Goal: Transaction & Acquisition: Obtain resource

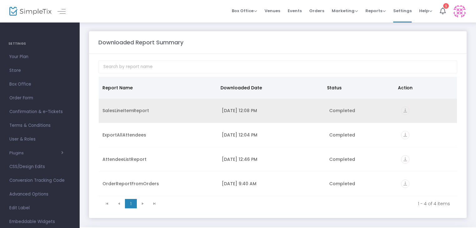
click at [405, 113] on icon "vertical_align_bottom" at bounding box center [405, 111] width 8 height 8
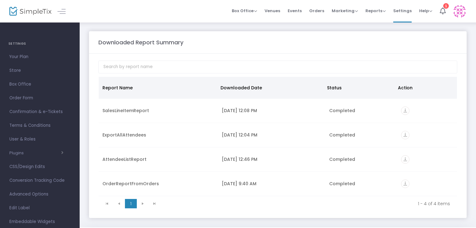
drag, startPoint x: 203, startPoint y: 162, endPoint x: 243, endPoint y: 55, distance: 113.8
click at [243, 55] on m-panel-content "Report Name Downloaded Date Status Action SalesLineItemReport [DATE] 12:08 PM C…" at bounding box center [278, 136] width 378 height 164
click at [321, 9] on span "Orders" at bounding box center [316, 11] width 15 height 16
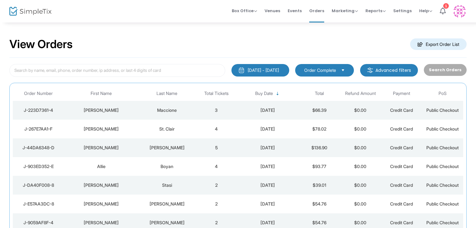
click at [265, 65] on button "[DATE] - [DATE]" at bounding box center [261, 70] width 58 height 13
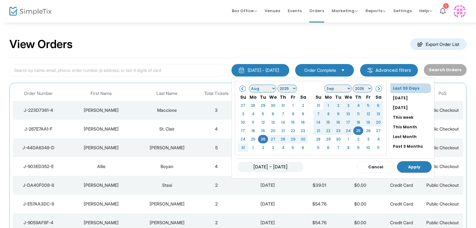
click at [241, 88] on span at bounding box center [242, 88] width 3 height 3
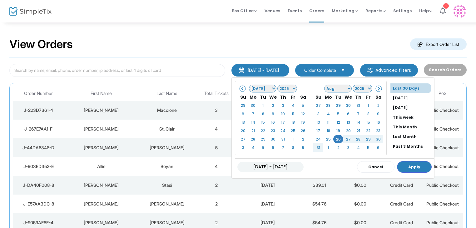
click at [241, 88] on span at bounding box center [242, 88] width 3 height 3
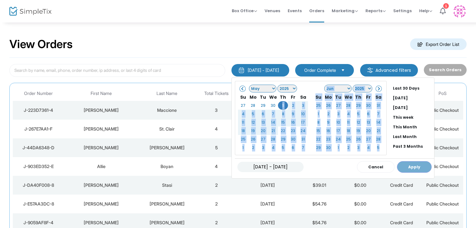
drag, startPoint x: 269, startPoint y: 104, endPoint x: 328, endPoint y: 161, distance: 81.6
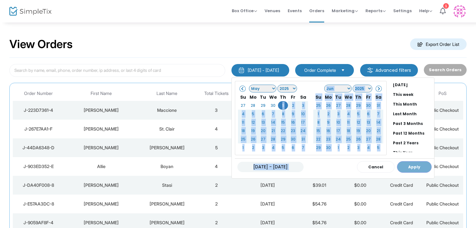
scroll to position [33, 0]
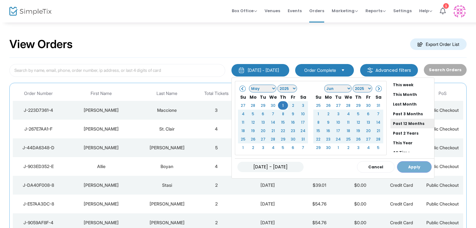
click at [399, 123] on li "Past 12 Months" at bounding box center [413, 124] width 44 height 10
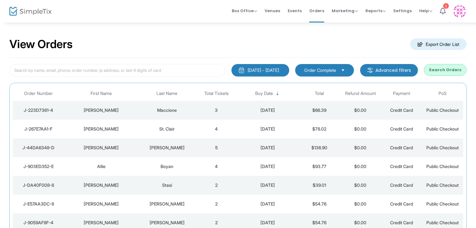
click at [454, 67] on button "Search Orders" at bounding box center [445, 70] width 43 height 12
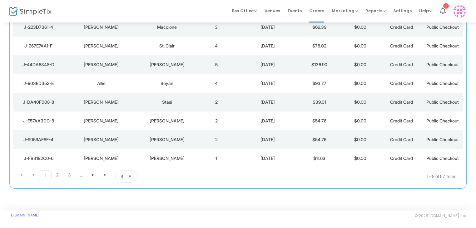
scroll to position [0, 0]
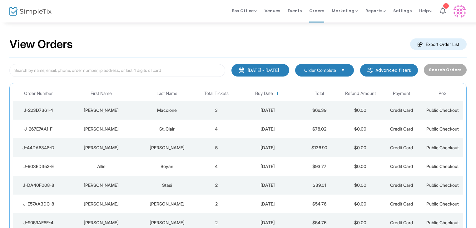
click at [438, 45] on m-button "Export Order List" at bounding box center [438, 44] width 57 height 12
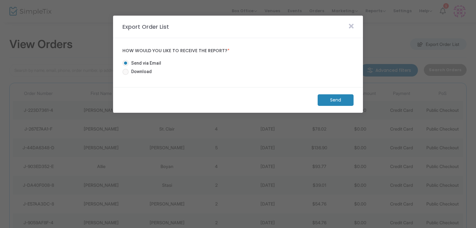
click at [133, 74] on span "Download" at bounding box center [140, 71] width 23 height 7
click at [126, 75] on input "Download" at bounding box center [125, 75] width 0 height 0
radio input "true"
click at [333, 103] on m-button "Download" at bounding box center [330, 100] width 47 height 12
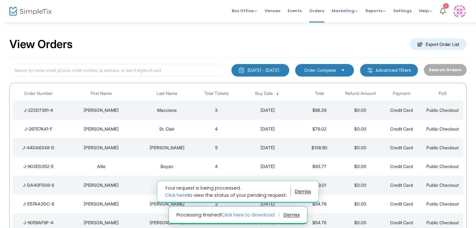
click at [354, 13] on span "Marketing" at bounding box center [345, 11] width 26 height 6
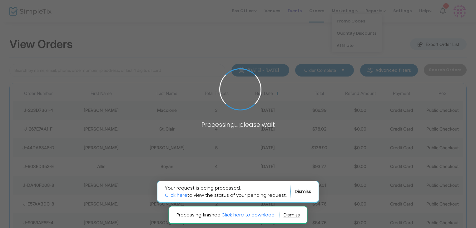
click at [292, 13] on span at bounding box center [238, 114] width 476 height 228
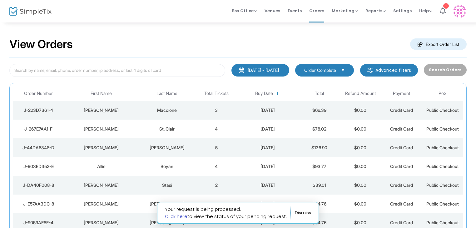
click at [174, 218] on link "Click here" at bounding box center [176, 216] width 23 height 7
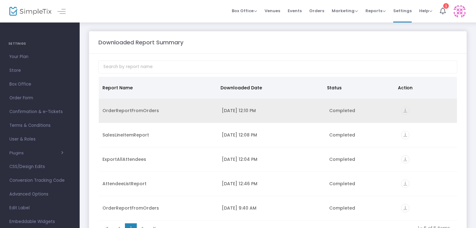
click at [404, 112] on icon "vertical_align_bottom" at bounding box center [405, 111] width 8 height 8
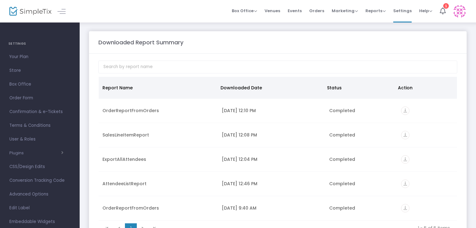
click at [217, 53] on m-panel-header "Downloaded Report Summary" at bounding box center [278, 42] width 378 height 23
click at [378, 12] on span "Reports" at bounding box center [376, 11] width 20 height 6
click at [377, 37] on li "Sales Reports" at bounding box center [386, 33] width 41 height 12
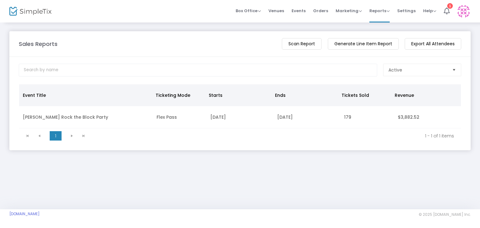
click at [366, 47] on m-button "Generate Line Item Report" at bounding box center [363, 44] width 71 height 12
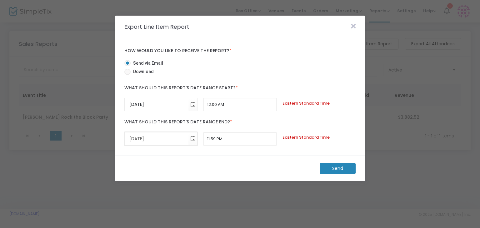
click at [158, 140] on input "9/30/2025" at bounding box center [157, 139] width 64 height 13
click at [193, 107] on span "Toggle calendar" at bounding box center [193, 104] width 10 height 10
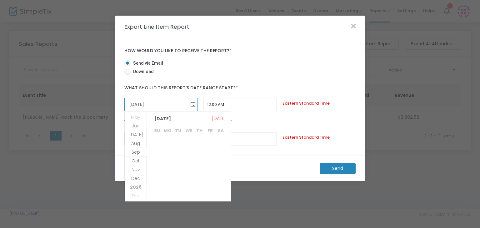
scroll to position [121566, 0]
click at [137, 125] on span "Jun" at bounding box center [136, 126] width 8 height 6
click at [139, 141] on span "May" at bounding box center [135, 144] width 9 height 6
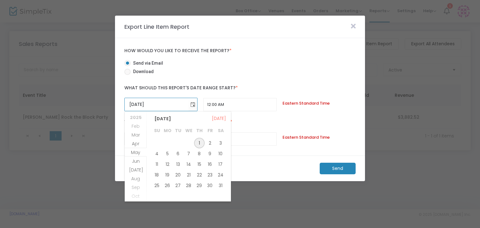
click at [203, 144] on span "1" at bounding box center [199, 143] width 11 height 11
type input "5/1/2025"
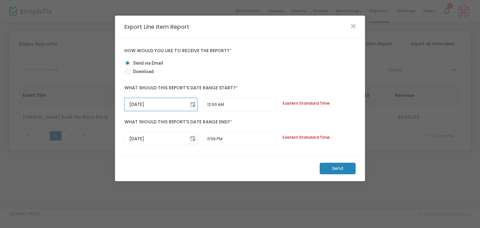
click at [310, 74] on div "Send via Email Download" at bounding box center [240, 68] width 238 height 17
click at [134, 71] on span "Download" at bounding box center [142, 71] width 23 height 7
click at [128, 75] on input "Download" at bounding box center [127, 75] width 0 height 0
radio input "true"
click at [330, 169] on m-button "Download" at bounding box center [332, 169] width 47 height 12
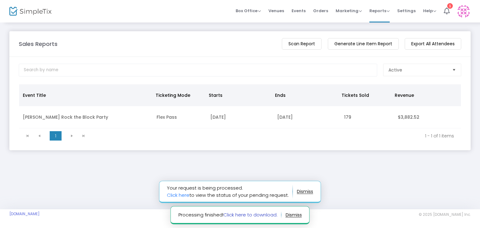
click at [245, 212] on link "Click here to download." at bounding box center [250, 215] width 54 height 7
